Goal: Transaction & Acquisition: Purchase product/service

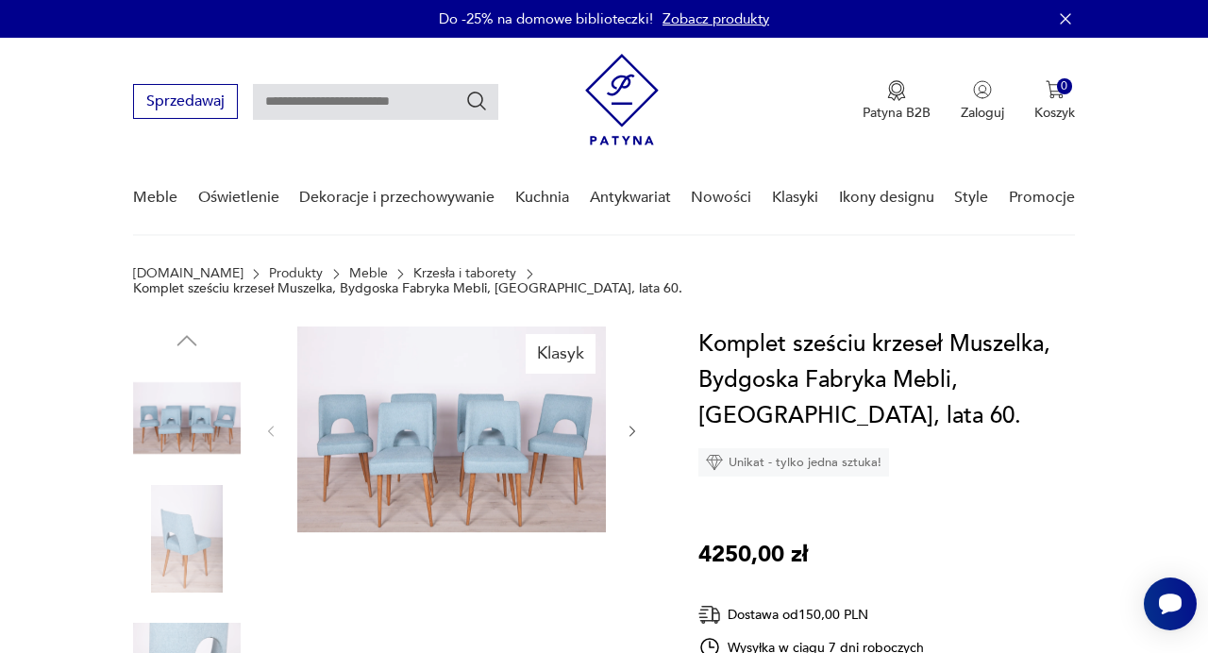
click at [481, 410] on img at bounding box center [451, 429] width 308 height 206
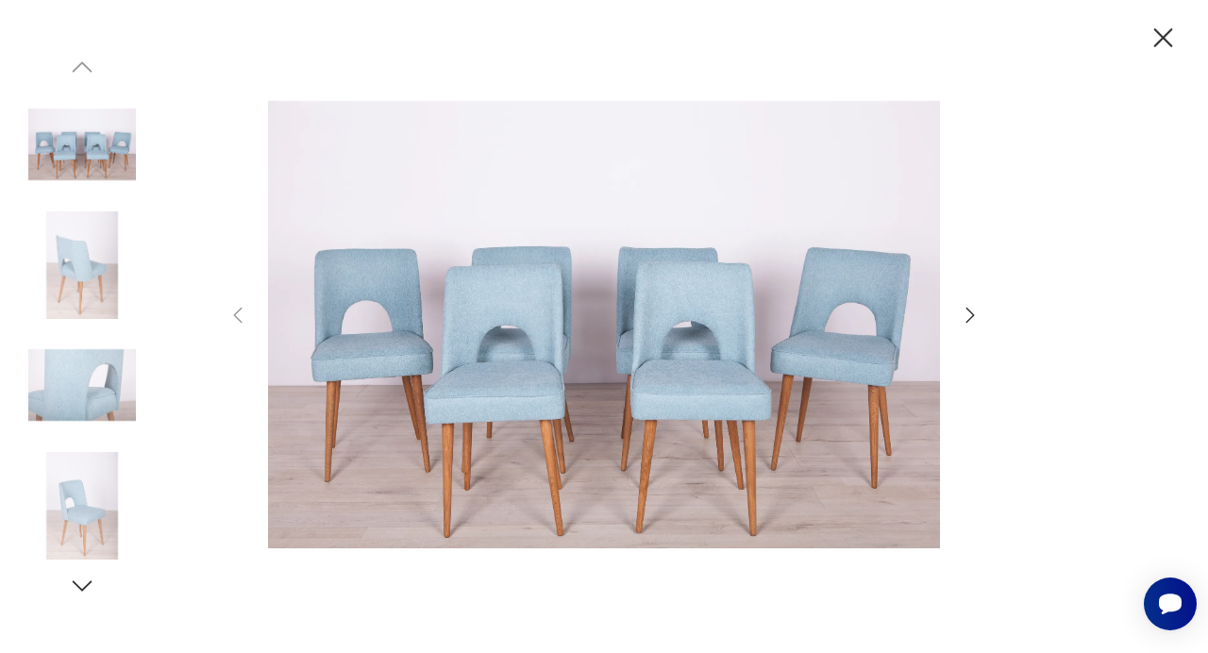
click at [979, 318] on icon "button" at bounding box center [969, 315] width 23 height 23
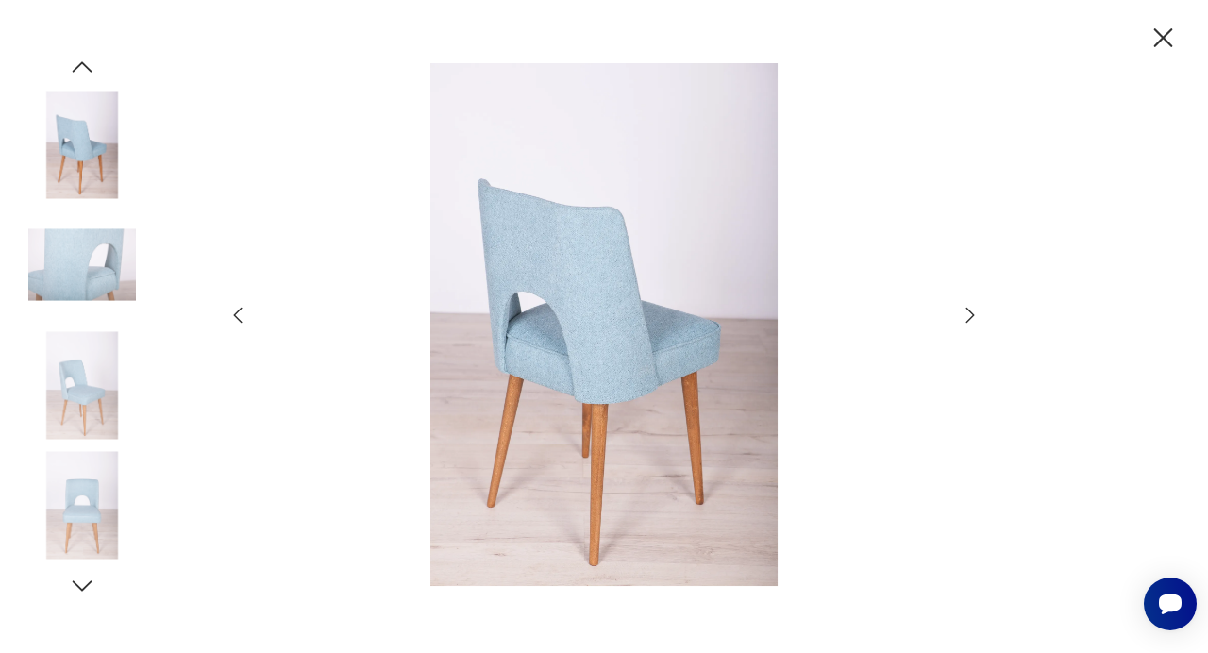
click at [233, 310] on icon "button" at bounding box center [237, 315] width 23 height 23
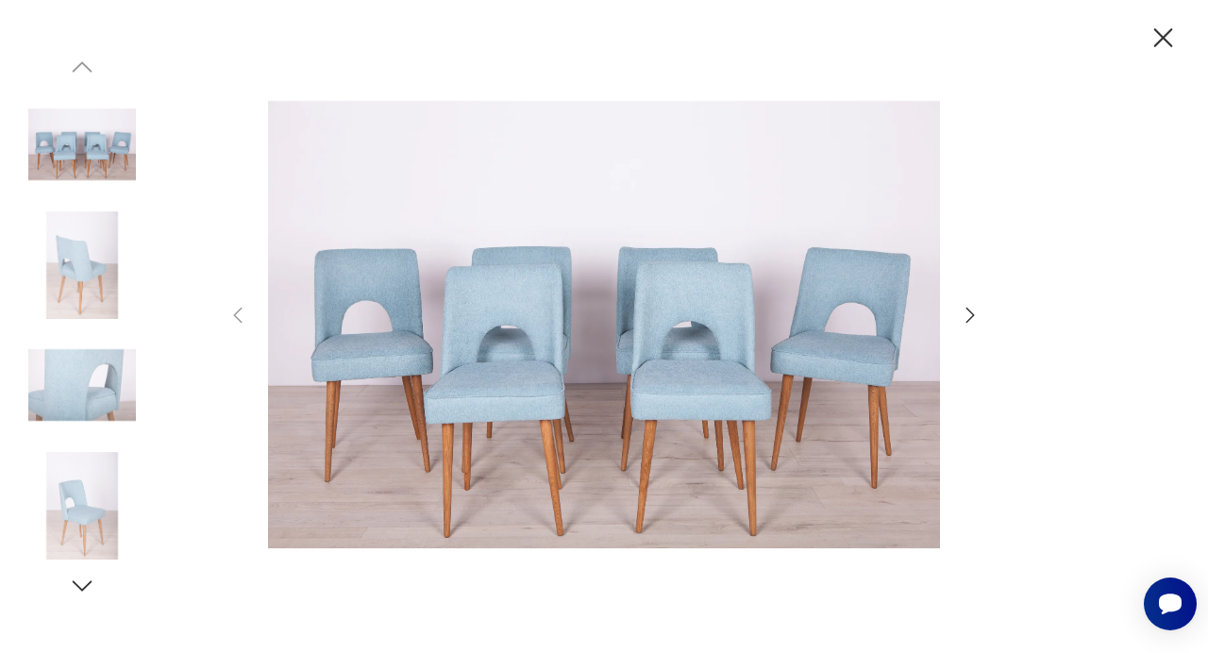
click at [966, 311] on icon "button" at bounding box center [969, 315] width 23 height 23
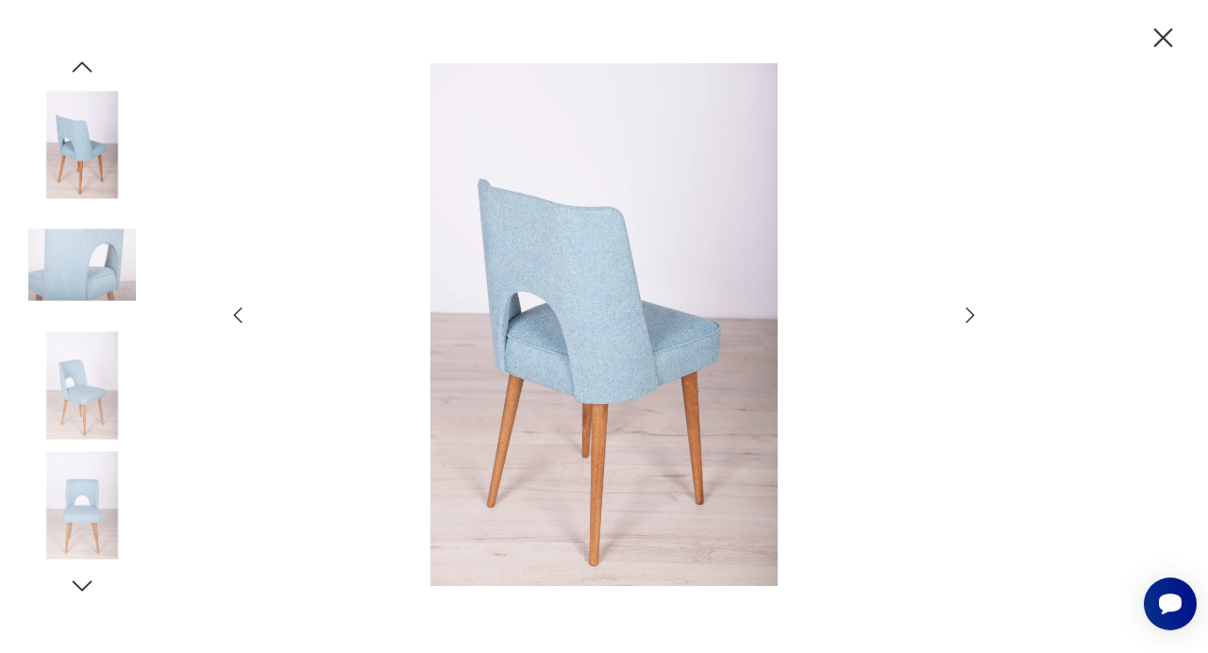
click at [966, 311] on icon "button" at bounding box center [969, 315] width 23 height 23
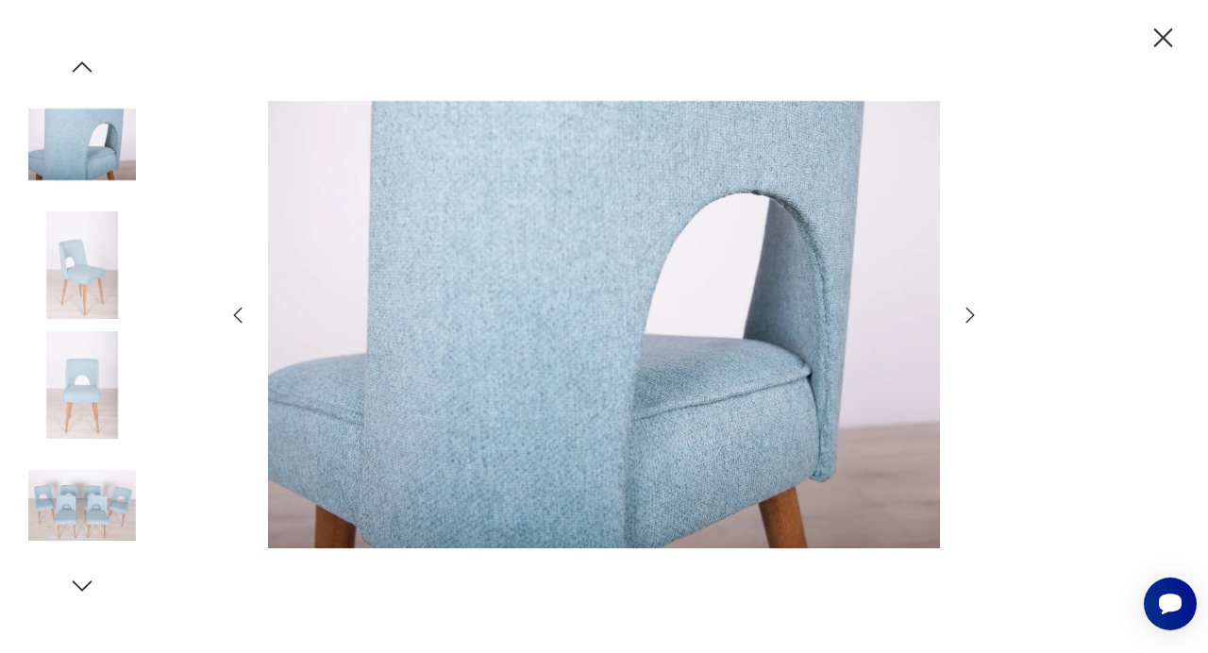
click at [966, 311] on icon "button" at bounding box center [969, 315] width 23 height 23
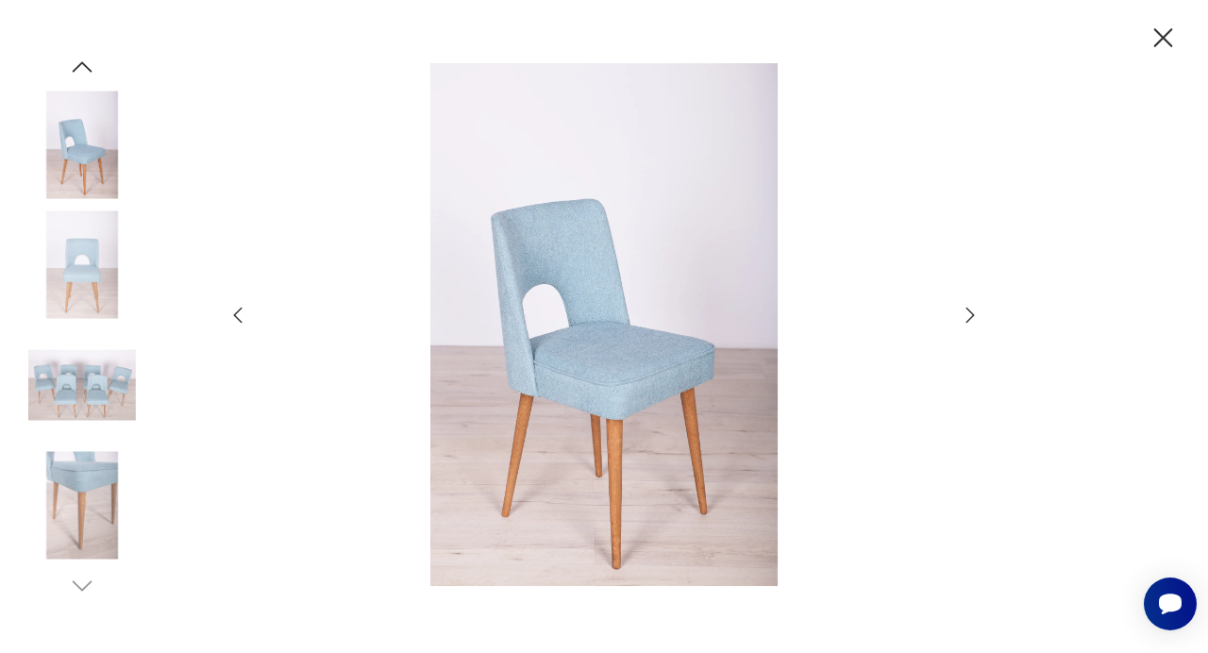
click at [1157, 40] on icon "button" at bounding box center [1162, 38] width 33 height 33
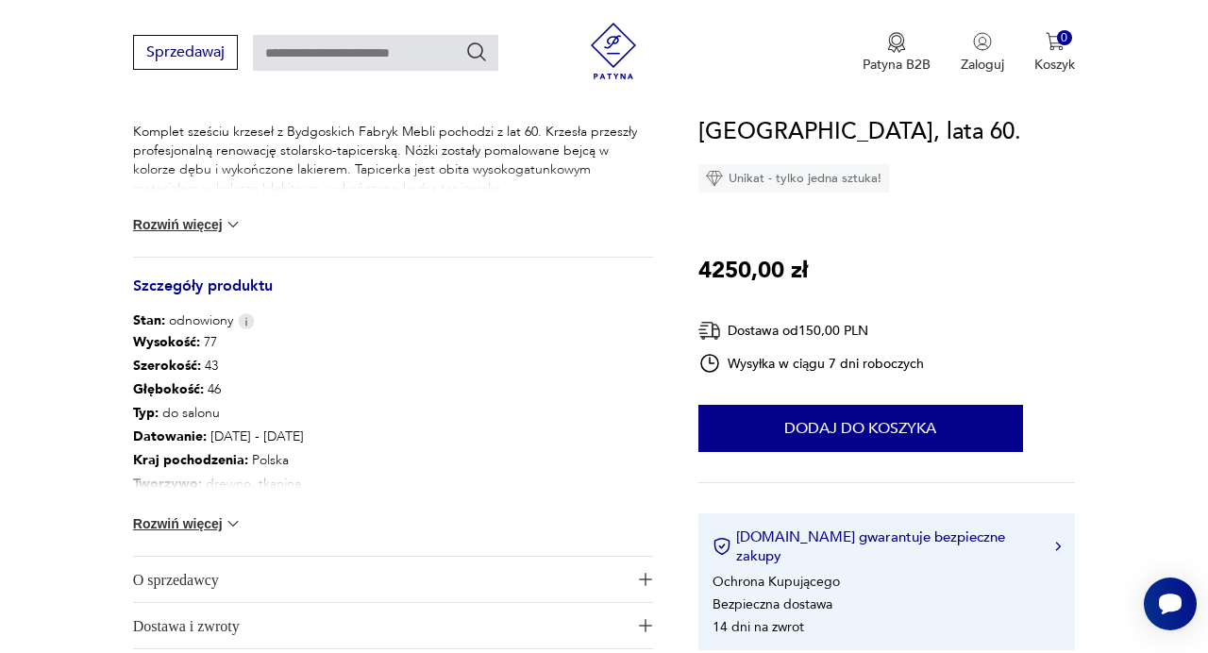
scroll to position [816, 0]
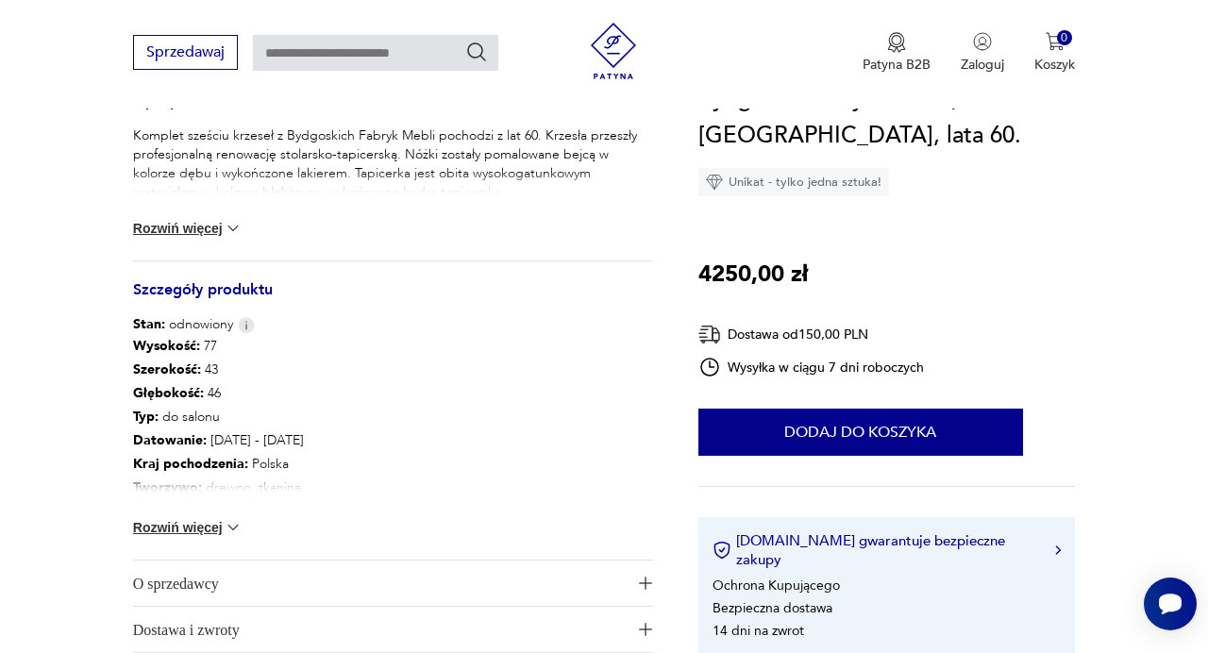
click at [227, 219] on img at bounding box center [233, 228] width 19 height 19
